Goal: Information Seeking & Learning: Learn about a topic

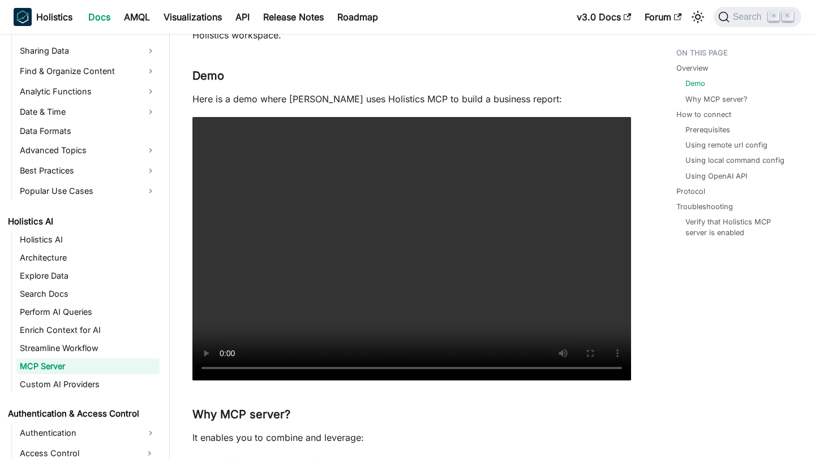
scroll to position [134, 0]
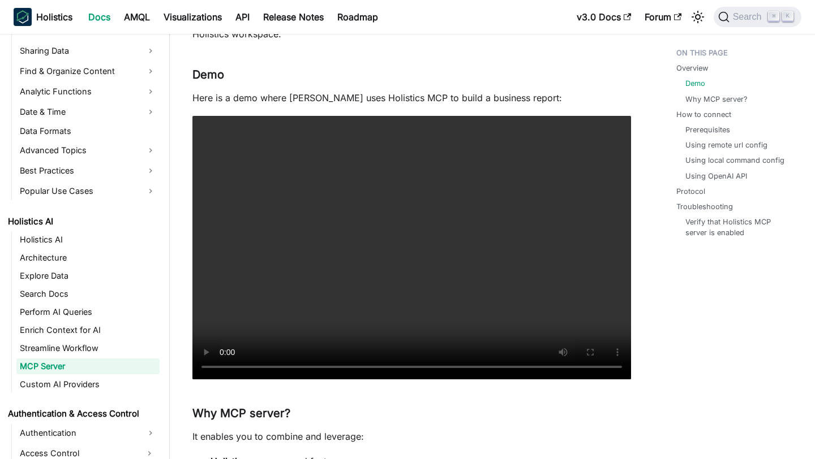
click at [378, 243] on video "Your browser does not support embedding video, but you can download it ." at bounding box center [411, 248] width 438 height 264
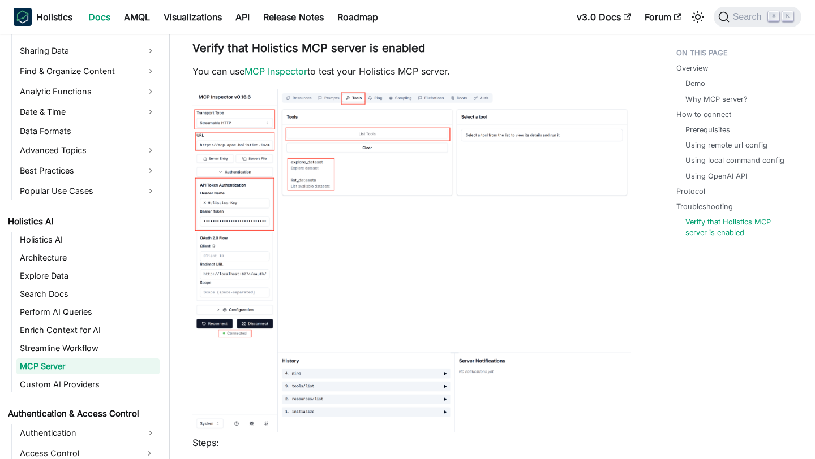
scroll to position [2730, 0]
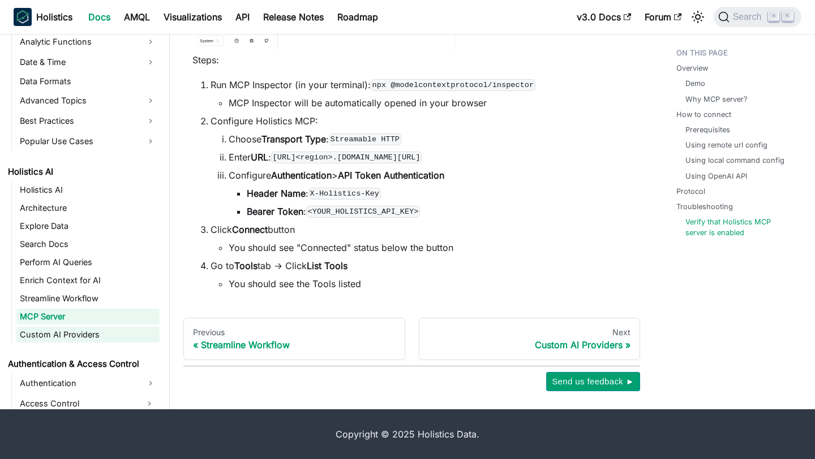
click at [72, 334] on link "Custom AI Providers" at bounding box center [87, 335] width 143 height 16
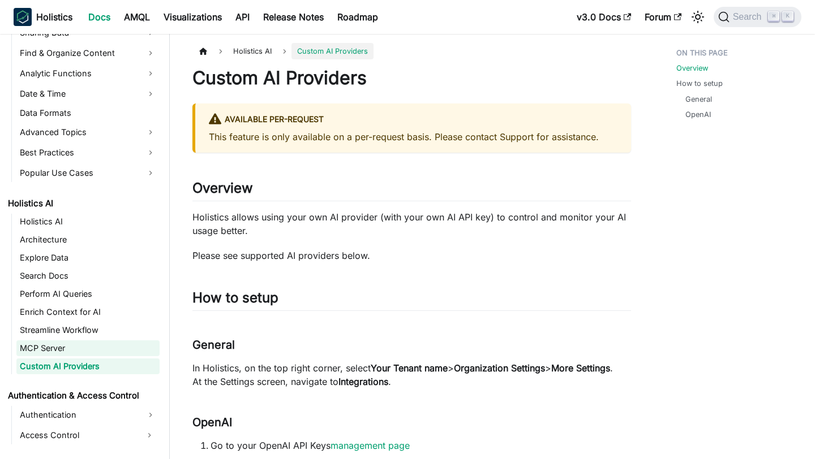
click at [100, 347] on link "MCP Server" at bounding box center [87, 349] width 143 height 16
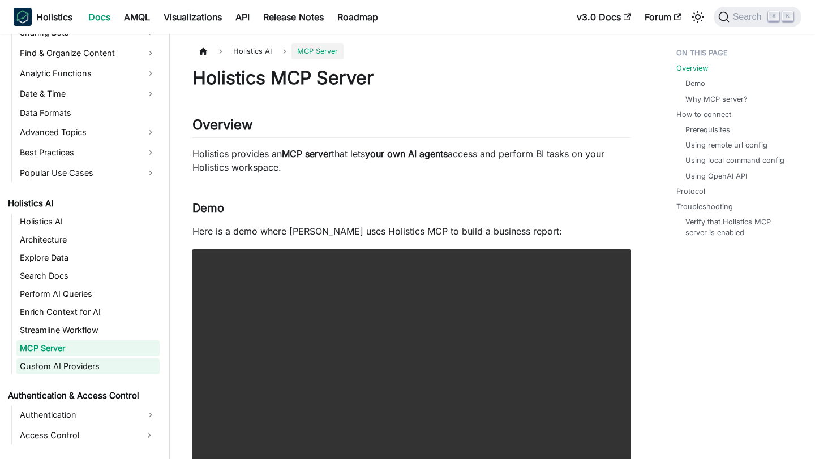
click at [100, 363] on link "Custom AI Providers" at bounding box center [87, 367] width 143 height 16
